Goal: Transaction & Acquisition: Purchase product/service

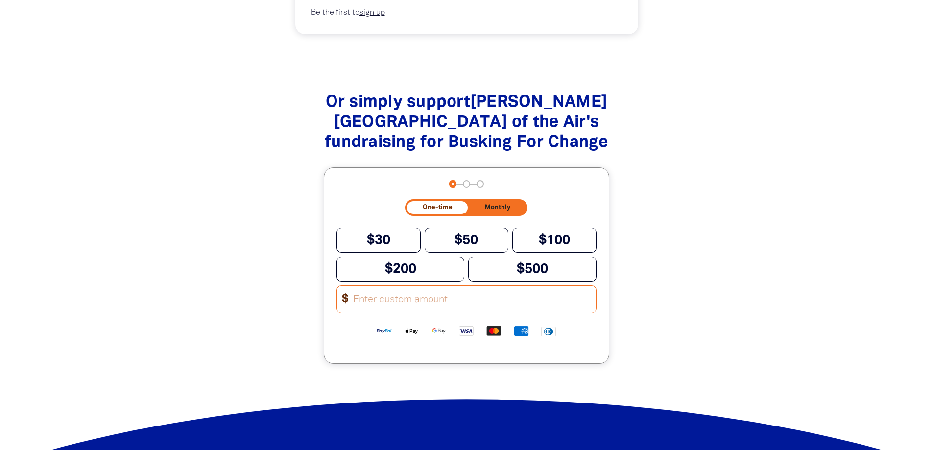
scroll to position [980, 0]
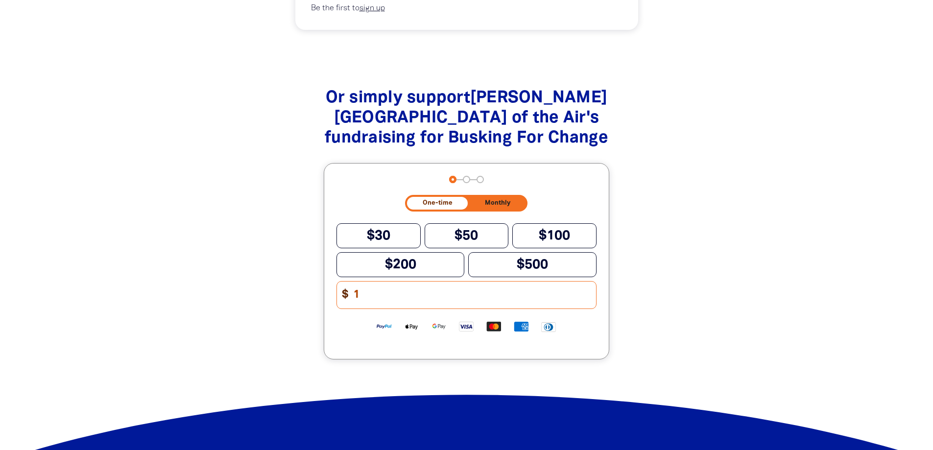
click at [591, 282] on input "1" at bounding box center [471, 295] width 249 height 27
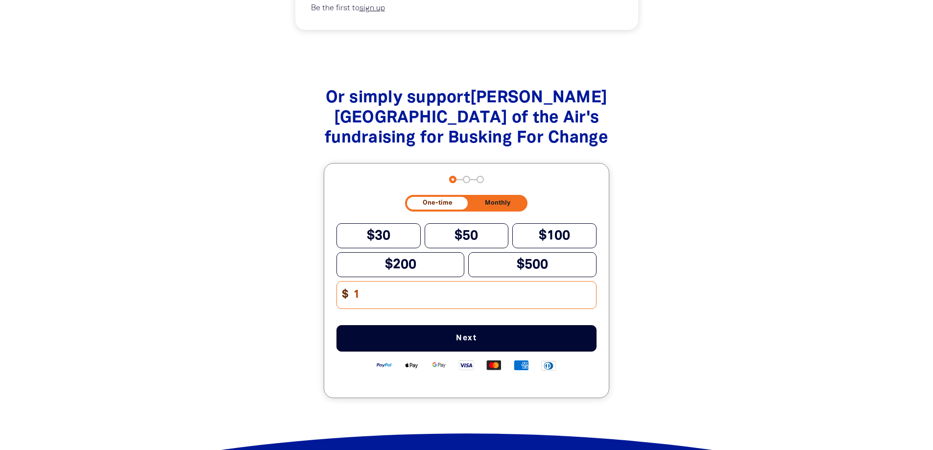
click at [709, 300] on div "Or simply support [PERSON_NAME] Springs School of the Air 's fundraising for Bu…" at bounding box center [467, 253] width 502 height 368
click at [590, 282] on input "2" at bounding box center [471, 295] width 249 height 27
click at [589, 282] on input "1" at bounding box center [471, 295] width 249 height 27
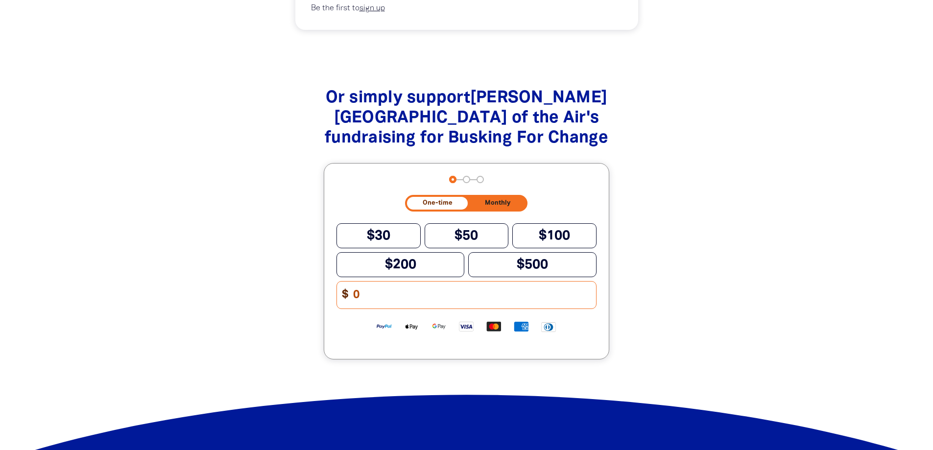
click at [589, 282] on input "0" at bounding box center [471, 295] width 249 height 27
click at [589, 282] on input "1" at bounding box center [471, 295] width 249 height 27
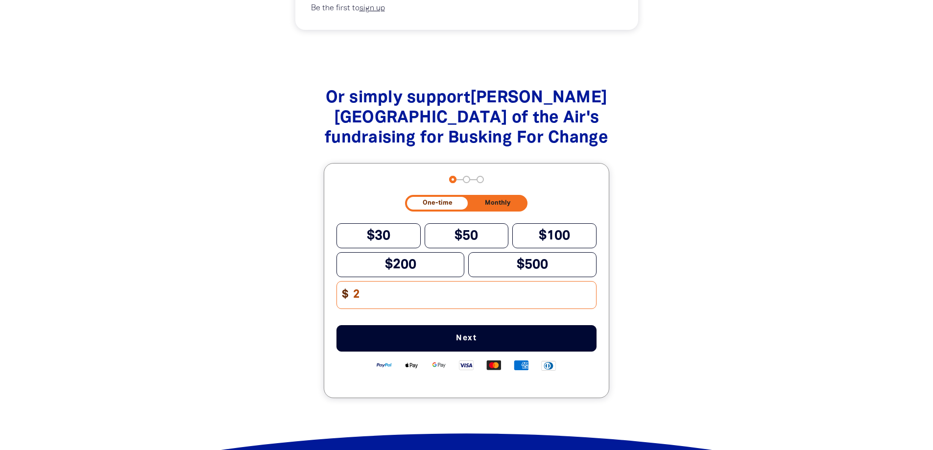
click at [591, 282] on input "2" at bounding box center [471, 295] width 249 height 27
click at [589, 282] on input "1" at bounding box center [471, 295] width 249 height 27
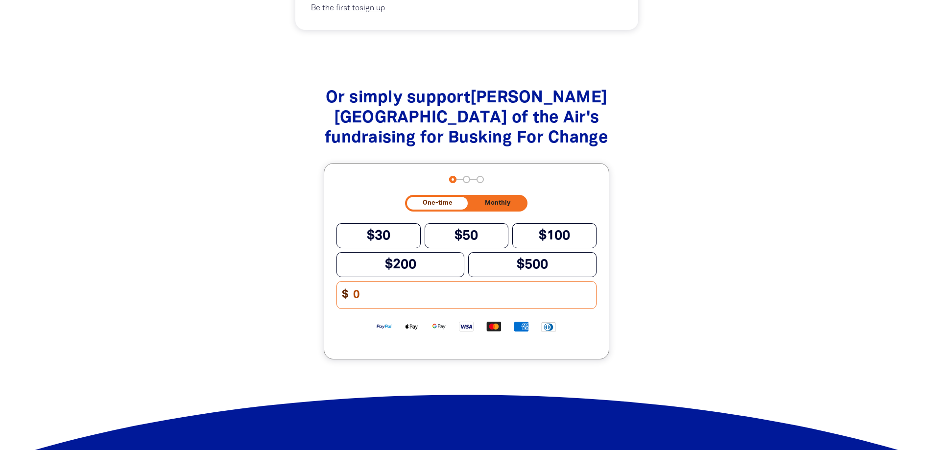
type input "0"
click at [589, 282] on input "0" at bounding box center [471, 295] width 249 height 27
click at [725, 262] on section "Or simply support [PERSON_NAME] Springs School of the Air 's fundraising for Bu…" at bounding box center [466, 234] width 933 height 330
click at [733, 258] on div at bounding box center [466, 234] width 933 height 330
click at [454, 176] on div "Navigate to step 1 of 3 to enter your donation amount" at bounding box center [452, 179] width 7 height 7
